Goal: Task Accomplishment & Management: Use online tool/utility

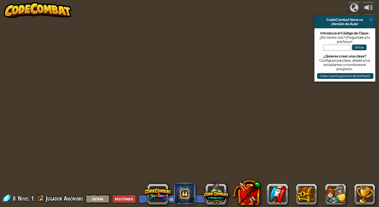
select select "es-ES"
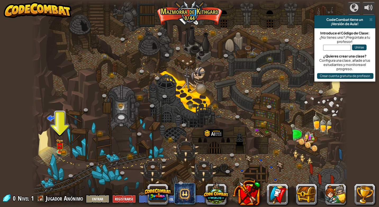
click at [65, 141] on div at bounding box center [189, 103] width 317 height 207
click at [61, 152] on link at bounding box center [60, 151] width 11 height 11
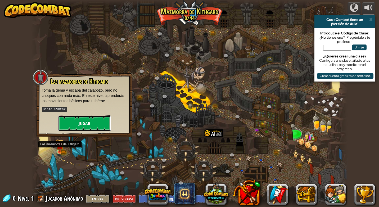
click at [94, 124] on button "Jugar" at bounding box center [84, 123] width 53 height 16
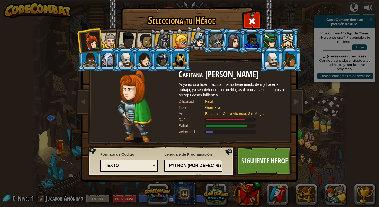
click at [130, 37] on div at bounding box center [126, 40] width 17 height 17
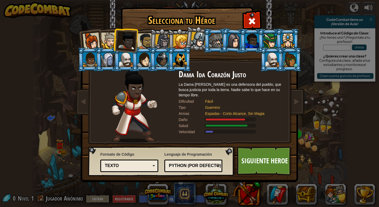
click at [151, 42] on li at bounding box center [161, 40] width 25 height 25
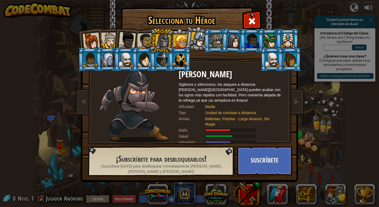
click at [175, 40] on div at bounding box center [180, 41] width 14 height 14
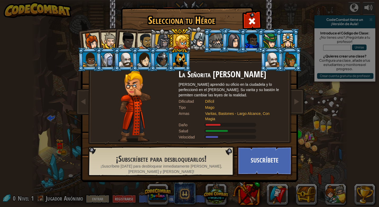
click at [236, 41] on div at bounding box center [234, 40] width 15 height 15
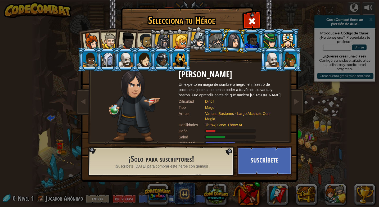
click at [139, 60] on div at bounding box center [144, 59] width 14 height 14
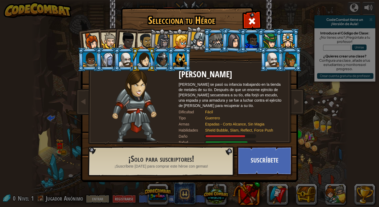
click at [266, 36] on div at bounding box center [270, 41] width 14 height 14
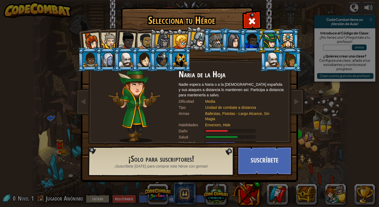
drag, startPoint x: 282, startPoint y: 41, endPoint x: 275, endPoint y: 46, distance: 8.9
click at [281, 29] on ol at bounding box center [190, 29] width 219 height 0
click at [289, 42] on div at bounding box center [288, 41] width 14 height 14
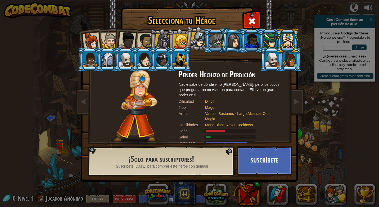
click at [283, 58] on li at bounding box center [272, 59] width 24 height 24
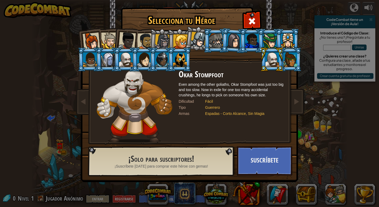
click at [286, 59] on div at bounding box center [291, 59] width 14 height 14
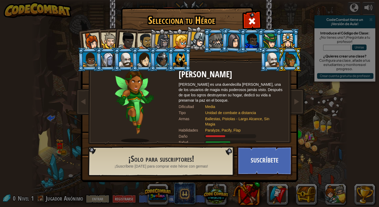
click at [284, 59] on div at bounding box center [291, 59] width 14 height 14
click at [177, 39] on div at bounding box center [180, 41] width 14 height 14
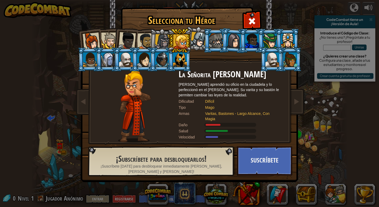
click at [158, 37] on div at bounding box center [162, 41] width 15 height 15
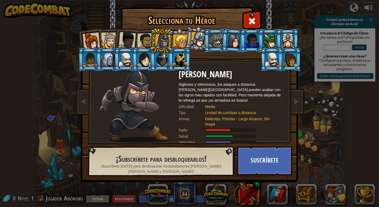
click at [162, 44] on div at bounding box center [162, 41] width 15 height 15
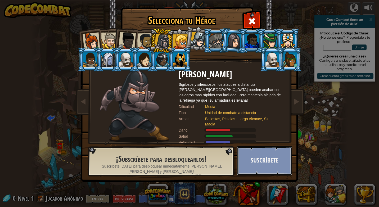
click at [262, 157] on button "Suscríbete" at bounding box center [264, 160] width 55 height 29
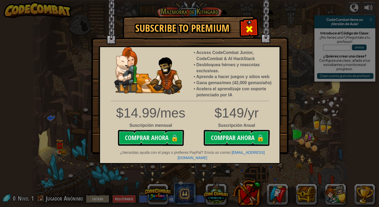
click at [245, 24] on div at bounding box center [249, 28] width 17 height 17
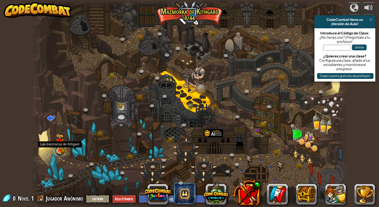
click at [65, 152] on link at bounding box center [60, 151] width 11 height 11
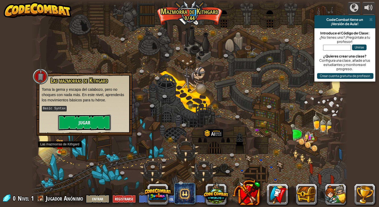
click at [84, 120] on button "Jugar" at bounding box center [84, 123] width 53 height 16
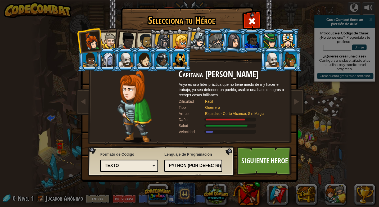
click at [164, 39] on div at bounding box center [162, 41] width 15 height 15
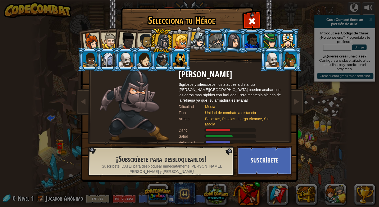
click at [149, 41] on div at bounding box center [145, 41] width 16 height 16
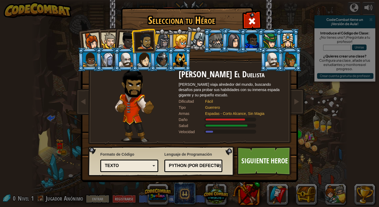
click at [149, 41] on div at bounding box center [145, 41] width 16 height 16
click at [122, 40] on div at bounding box center [126, 40] width 17 height 17
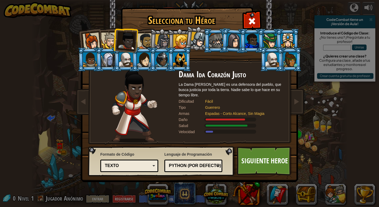
click at [110, 43] on div at bounding box center [109, 41] width 16 height 16
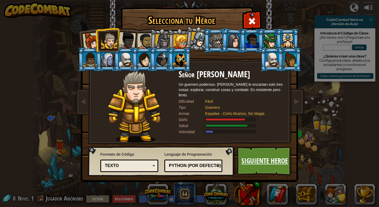
click at [279, 171] on link "Siguiente Heroe" at bounding box center [264, 160] width 55 height 29
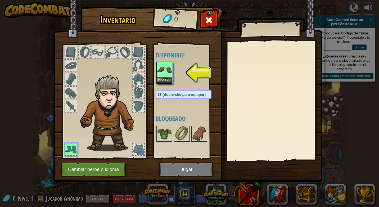
click at [164, 65] on img at bounding box center [164, 70] width 15 height 15
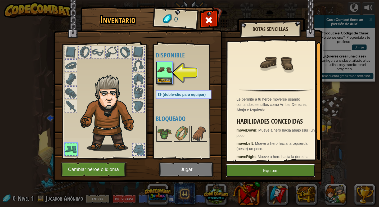
click at [244, 176] on button "Equipar" at bounding box center [271, 170] width 90 height 13
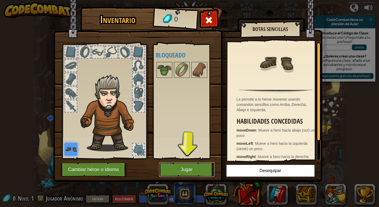
click at [180, 163] on button "Jugar" at bounding box center [186, 169] width 55 height 15
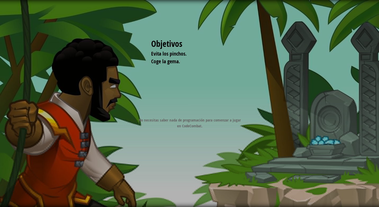
click at [177, 164] on div "Objetivos Evita los pinchos. Coge la gema. Iniciar Nivel Error al cargar desde …" at bounding box center [189, 103] width 379 height 207
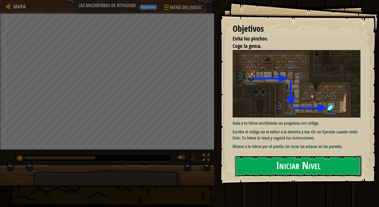
click at [296, 170] on button "Iniciar Nivel" at bounding box center [298, 166] width 127 height 21
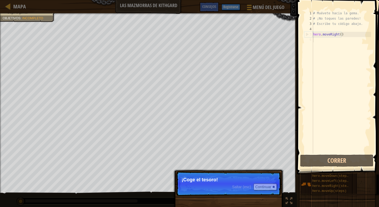
click at [208, 187] on p "Saltar (esc) Continuar ¡Coge el tesoro!" at bounding box center [228, 184] width 105 height 24
click at [263, 184] on button "Continuar" at bounding box center [265, 187] width 23 height 7
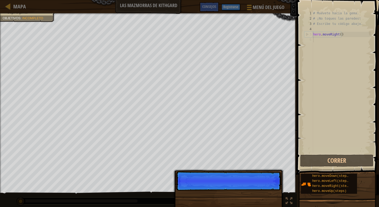
click at [263, 184] on p "Saltar (esc) Continuar" at bounding box center [228, 181] width 105 height 19
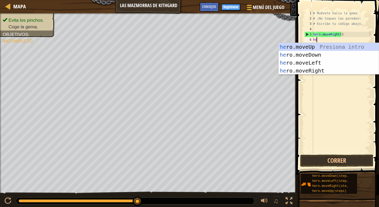
type textarea "her"
click at [328, 55] on div "her o.moveUp Presiona intro her o.moveDown Presiona intro her o.moveLeft Presio…" at bounding box center [329, 67] width 100 height 48
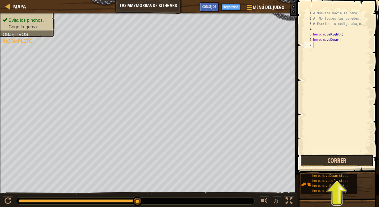
click at [324, 155] on button "Correr" at bounding box center [336, 161] width 73 height 12
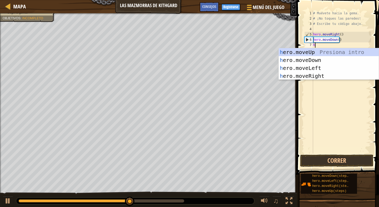
type textarea "hr"
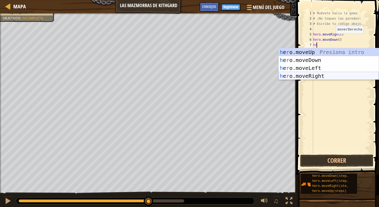
click at [324, 76] on div "h e r o.moveUp Presiona intro h e r o.moveDown Presiona intro h e r o.moveLeft …" at bounding box center [329, 72] width 100 height 48
click at [324, 76] on div "# Muévete hacia la gema. # ¡No toques las paredes! # Escribe tu código abajo. h…" at bounding box center [341, 88] width 59 height 154
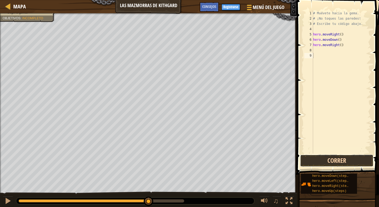
click at [343, 158] on button "Correr" at bounding box center [336, 161] width 73 height 12
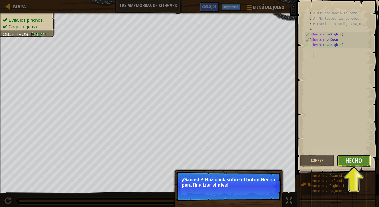
click at [356, 165] on button "Hecho" at bounding box center [354, 161] width 34 height 12
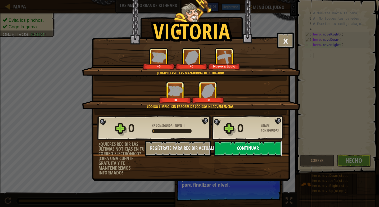
click at [247, 148] on button "Continuar" at bounding box center [248, 149] width 68 height 16
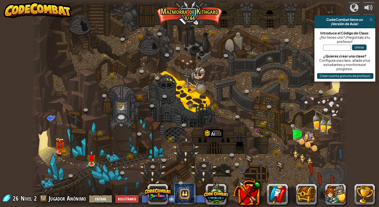
select select "es-ES"
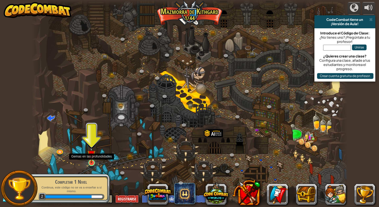
click at [92, 160] on img at bounding box center [91, 154] width 8 height 19
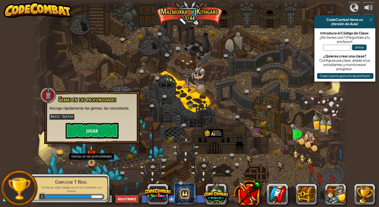
click at [92, 160] on img at bounding box center [91, 154] width 8 height 19
click at [93, 129] on button "Jugar" at bounding box center [92, 131] width 53 height 16
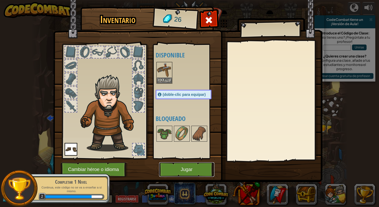
click at [172, 169] on button "Jugar" at bounding box center [186, 169] width 55 height 15
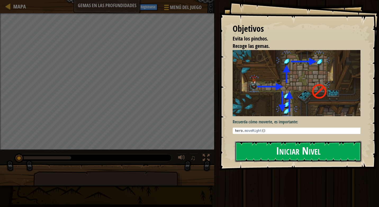
click at [341, 154] on button "Iniciar Nivel" at bounding box center [298, 151] width 127 height 21
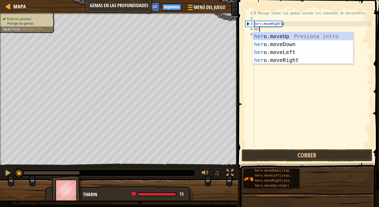
scroll to position [2, 0]
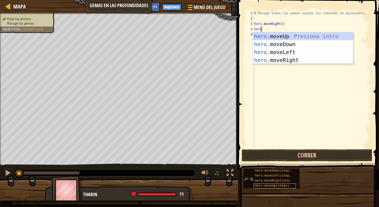
type textarea "hero"
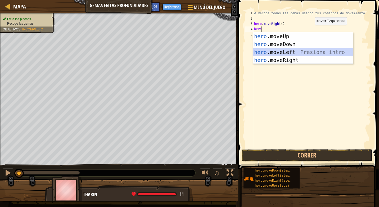
click at [300, 54] on div "hero .moveUp Presiona intro hero .moveDown Presiona intro hero .moveLeft Presio…" at bounding box center [303, 56] width 100 height 48
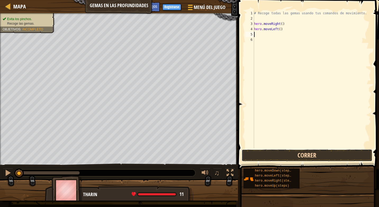
click at [263, 157] on button "Correr" at bounding box center [307, 155] width 131 height 12
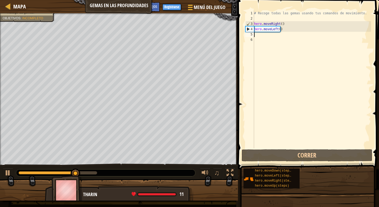
click at [280, 29] on div "# Recoge todas las gemas usando tus comandos de movimiento. hero . moveRight ( …" at bounding box center [312, 85] width 118 height 148
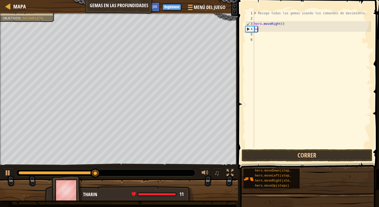
type textarea "h"
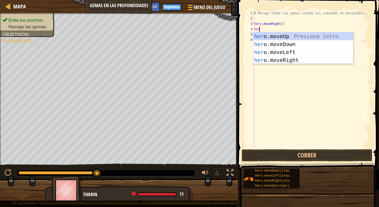
type textarea "hero"
click at [287, 62] on div "hero .moveUp Presiona intro hero .moveDown Presiona intro hero .moveLeft Presio…" at bounding box center [303, 56] width 100 height 48
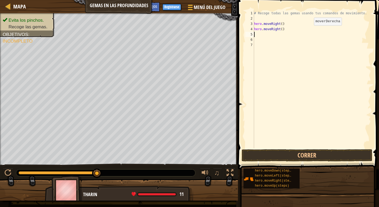
scroll to position [2, 0]
click at [342, 157] on button "Correr" at bounding box center [307, 155] width 131 height 12
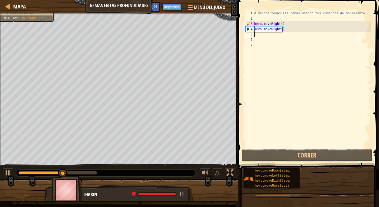
click at [257, 38] on div "# Recoge todas las gemas usando tus comandos de movimiento. hero . moveRight ( …" at bounding box center [312, 85] width 118 height 148
click at [267, 33] on div "# Recoge todas las gemas usando tus comandos de movimiento. hero . moveRight ( …" at bounding box center [312, 85] width 118 height 148
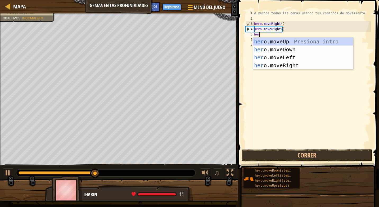
type textarea "hero"
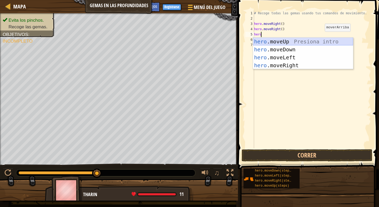
click at [311, 39] on div "hero .moveUp Presiona intro hero .moveDown Presiona intro hero .moveLeft Presio…" at bounding box center [303, 62] width 100 height 48
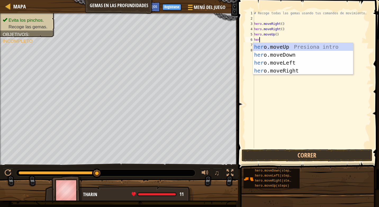
type textarea "hero"
click at [302, 61] on div "hero .moveUp Presiona intro hero .moveDown Presiona intro hero .moveLeft Presio…" at bounding box center [303, 67] width 100 height 48
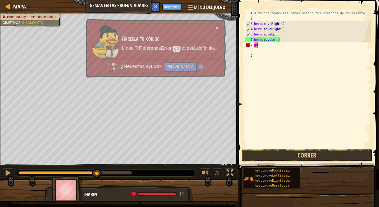
type textarea "g"
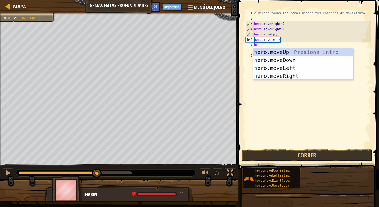
type textarea "hro"
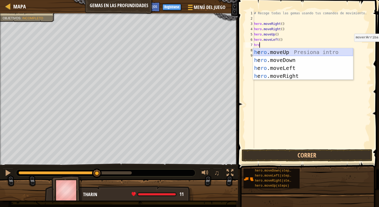
click at [280, 54] on div "h e ro .moveUp Presiona intro h e ro .moveDown Presiona intro h e ro .moveLeft …" at bounding box center [303, 72] width 100 height 48
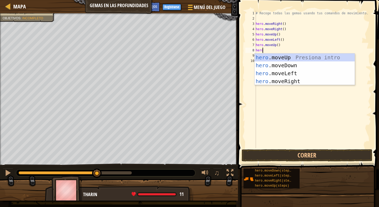
scroll to position [2, 0]
click at [304, 157] on button "Correr" at bounding box center [307, 155] width 131 height 12
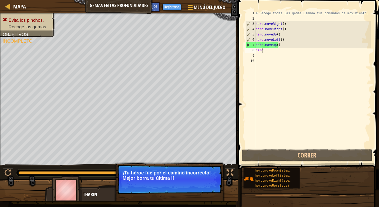
click at [284, 39] on div "# Recoge todas las gemas usando tus comandos de movimiento. hero . moveRight ( …" at bounding box center [313, 85] width 117 height 148
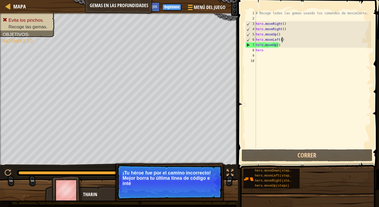
click at [283, 45] on div "# Recoge todas las gemas usando tus comandos de movimiento. hero . moveRight ( …" at bounding box center [313, 85] width 117 height 148
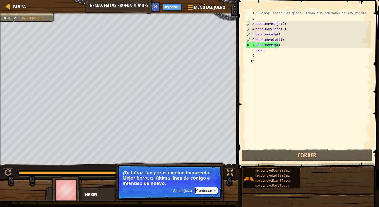
click at [202, 190] on button "Continuar" at bounding box center [206, 190] width 23 height 7
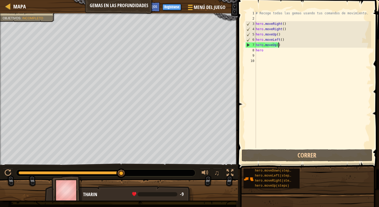
click at [300, 47] on div "# Recoge todas las gemas usando tus comandos de movimiento. hero . moveRight ( …" at bounding box center [313, 85] width 117 height 148
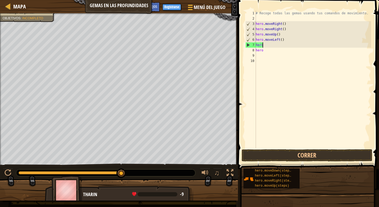
type textarea "h"
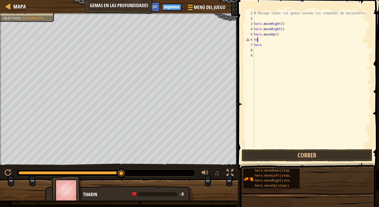
type textarea "h"
click at [301, 152] on button "Correr" at bounding box center [307, 155] width 131 height 12
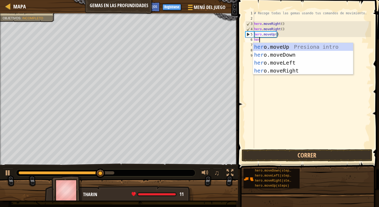
type textarea "hero"
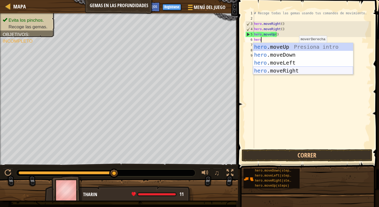
click at [287, 69] on div "hero .moveUp Presiona intro hero .moveDown Presiona intro hero .moveLeft Presio…" at bounding box center [303, 67] width 100 height 48
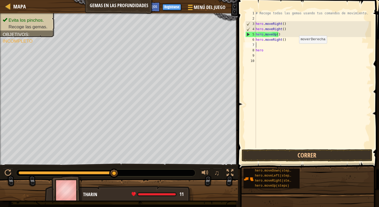
scroll to position [2, 0]
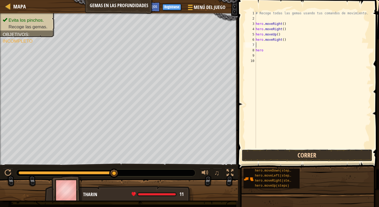
click at [289, 155] on button "Correr" at bounding box center [307, 155] width 131 height 12
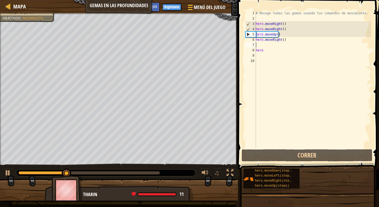
click at [284, 40] on div "# Recoge todas las gemas usando tus comandos de movimiento. hero . moveRight ( …" at bounding box center [313, 85] width 117 height 148
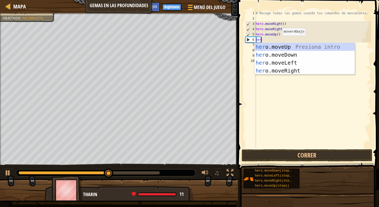
type textarea "hero"
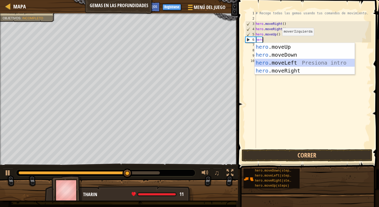
click at [295, 63] on div "hero .moveUp Presiona intro hero .moveDown Presiona intro hero .moveLeft Presio…" at bounding box center [305, 67] width 100 height 48
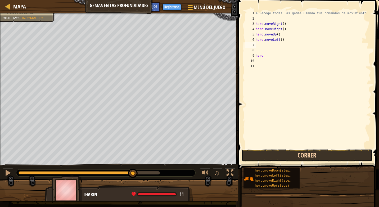
click at [264, 159] on button "Correr" at bounding box center [307, 155] width 131 height 12
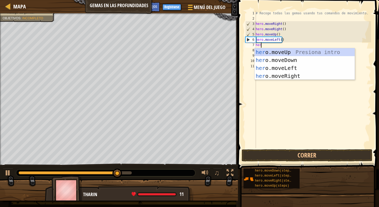
type textarea "hero"
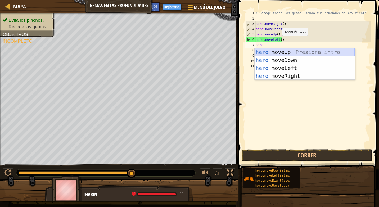
click at [314, 52] on div "hero .moveUp Presiona intro hero .moveDown Presiona intro hero .moveLeft Presio…" at bounding box center [305, 72] width 100 height 48
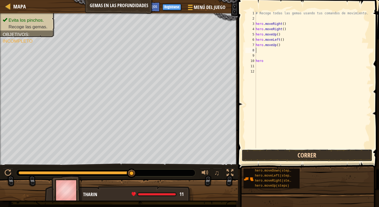
click at [301, 159] on button "Correr" at bounding box center [307, 155] width 131 height 12
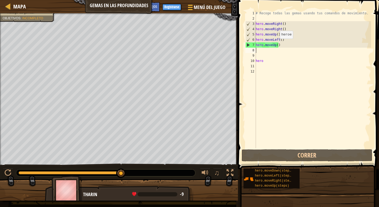
click at [277, 44] on div "# Recoge todas las gemas usando tus comandos de movimiento. hero . moveRight ( …" at bounding box center [313, 85] width 117 height 148
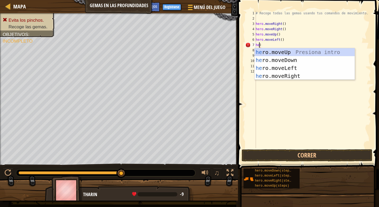
scroll to position [2, 0]
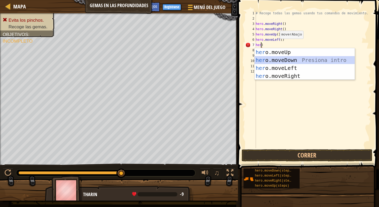
click at [283, 60] on div "her o.moveUp Presiona intro her o.moveDown Presiona intro her o.moveLeft Presio…" at bounding box center [305, 72] width 100 height 48
type textarea "hero.moveDown()"
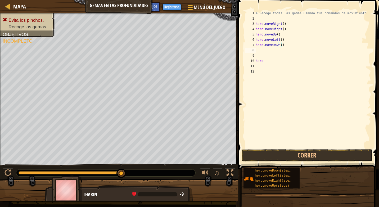
click at [258, 51] on div "# Recoge todas las gemas usando tus comandos de movimiento. hero . moveRight ( …" at bounding box center [313, 85] width 117 height 148
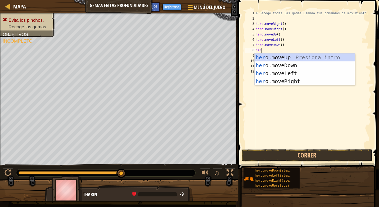
type textarea "hero"
click at [280, 65] on div "hero .moveUp Presiona intro hero .moveDown Presiona intro hero .moveLeft Presio…" at bounding box center [305, 78] width 100 height 48
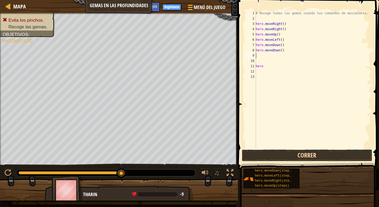
click at [335, 151] on button "Correr" at bounding box center [307, 155] width 131 height 12
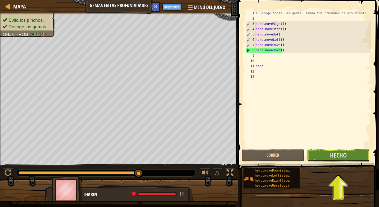
click at [329, 156] on button "Hecho" at bounding box center [338, 155] width 63 height 12
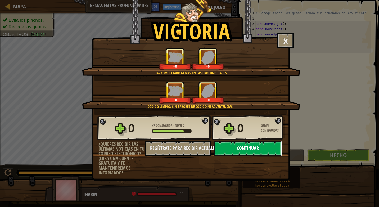
click at [244, 148] on button "Continuar" at bounding box center [248, 149] width 68 height 16
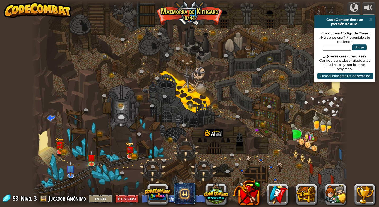
select select "es-ES"
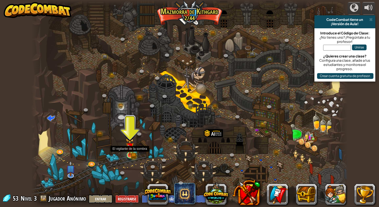
click at [131, 149] on img at bounding box center [130, 147] width 5 height 5
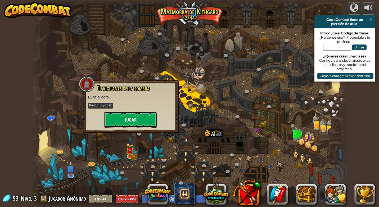
click at [136, 117] on button "Jugar" at bounding box center [130, 120] width 53 height 16
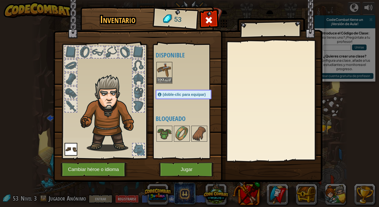
click at [171, 71] on img at bounding box center [164, 70] width 15 height 15
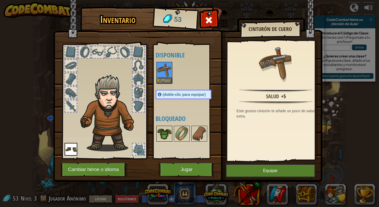
click at [162, 137] on img at bounding box center [164, 133] width 15 height 15
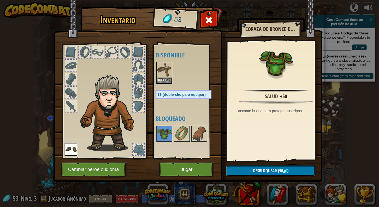
click at [263, 170] on span "Desbloquear" at bounding box center [265, 171] width 24 height 6
click at [271, 171] on button "Confirmar" at bounding box center [270, 171] width 89 height 11
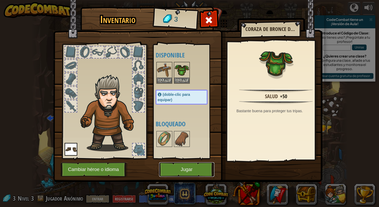
click at [176, 168] on button "Jugar" at bounding box center [186, 169] width 55 height 15
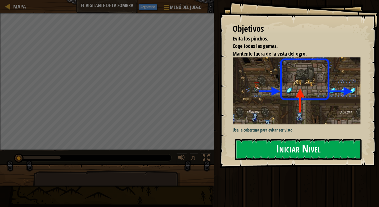
click at [282, 152] on button "Iniciar Nivel" at bounding box center [298, 149] width 127 height 21
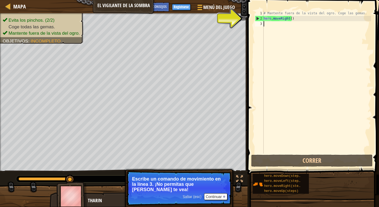
scroll to position [2, 0]
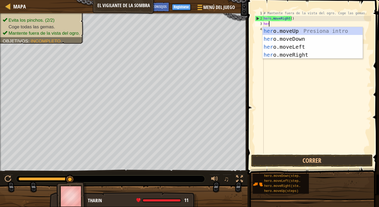
type textarea "hero"
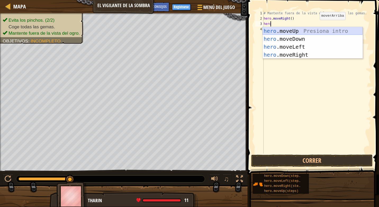
click at [320, 29] on div "hero .moveUp Presiona intro hero .moveDown Presiona intro hero .moveLeft Presio…" at bounding box center [313, 51] width 100 height 48
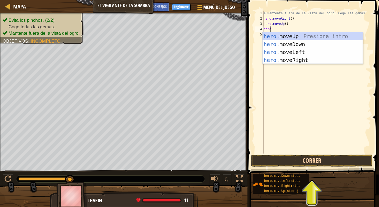
type textarea "hero"
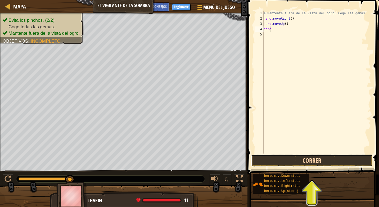
click at [332, 163] on button "Correr" at bounding box center [312, 161] width 122 height 12
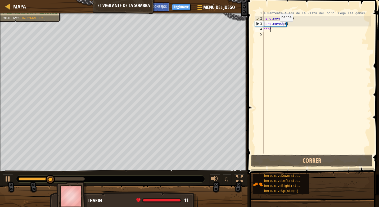
click at [275, 27] on div "# Mantente fuera de la vista del ogro. Coge las gemas. hero . moveRight ( ) her…" at bounding box center [317, 88] width 109 height 154
click at [270, 32] on div "# Mantente fuera de la vista del ogro. Coge las gemas. hero . moveRight ( ) her…" at bounding box center [317, 88] width 109 height 154
click at [276, 28] on div "# Mantente fuera de la vista del ogro. Coge las gemas. hero . moveRight ( ) her…" at bounding box center [317, 88] width 109 height 154
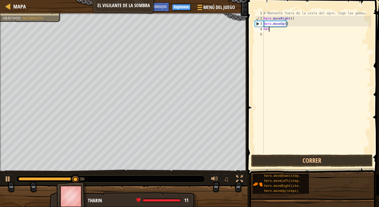
type textarea "hero"
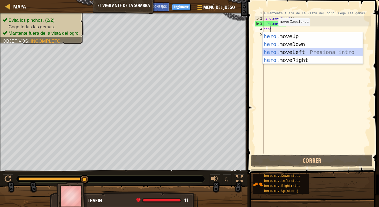
click at [301, 52] on div "hero .moveUp Presiona intro hero .moveDown Presiona intro hero .moveLeft Presio…" at bounding box center [313, 56] width 100 height 48
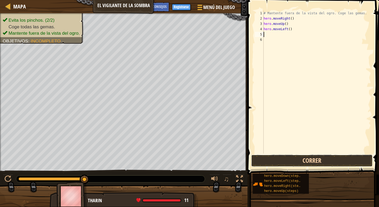
click at [326, 161] on button "Correr" at bounding box center [312, 161] width 122 height 12
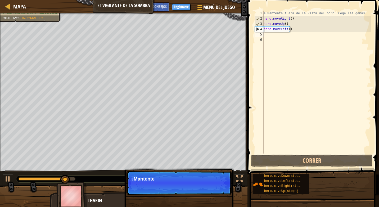
click at [295, 31] on div "# Mantente fuera de la vista del ogro. Coge las gemas. hero . moveRight ( ) her…" at bounding box center [317, 88] width 109 height 154
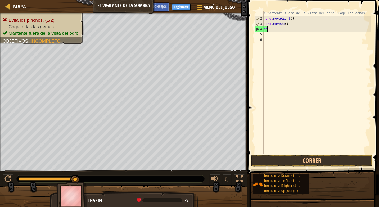
type textarea "h"
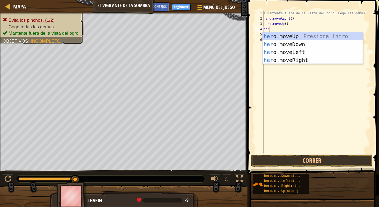
type textarea "hero"
click at [288, 58] on div "hero .moveUp Presiona intro hero .moveDown Presiona intro hero .moveLeft Presio…" at bounding box center [313, 56] width 100 height 48
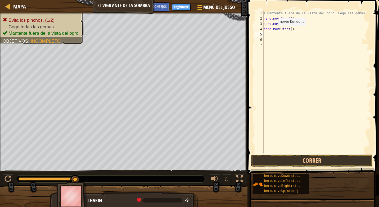
scroll to position [2, 0]
